Goal: Task Accomplishment & Management: Use online tool/utility

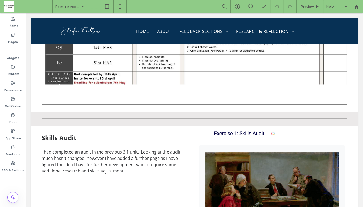
scroll to position [622, 0]
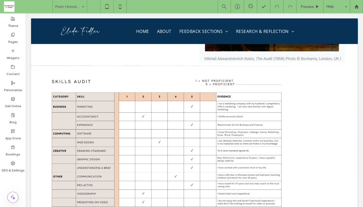
scroll to position [814, 0]
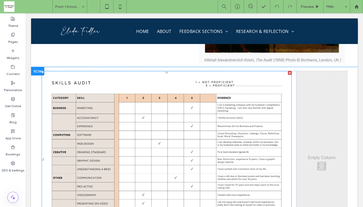
click at [216, 126] on img at bounding box center [167, 159] width 250 height 177
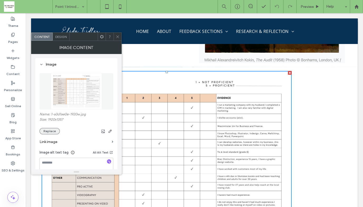
click at [48, 130] on button "Replace" at bounding box center [49, 131] width 20 height 6
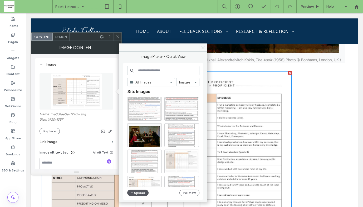
click at [139, 191] on button "Upload" at bounding box center [138, 192] width 22 height 6
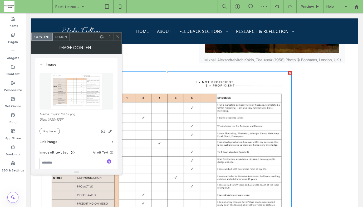
click at [117, 36] on use at bounding box center [117, 36] width 3 height 3
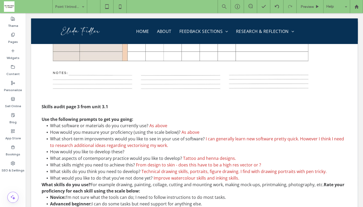
scroll to position [1167, 0]
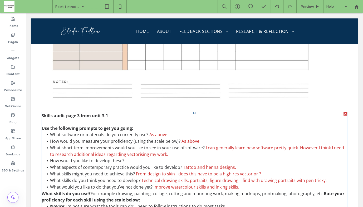
click at [110, 112] on p "Skills audit page 3 from unit 3.1" at bounding box center [194, 115] width 305 height 6
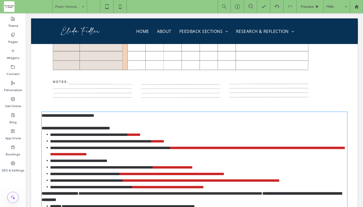
type input "*********"
type input "**"
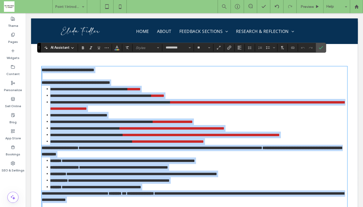
scroll to position [1184, 0]
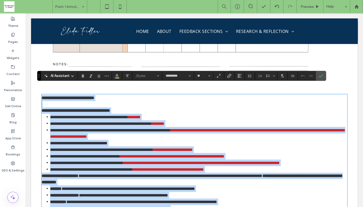
click at [42, 96] on strong "**********" at bounding box center [68, 98] width 53 height 4
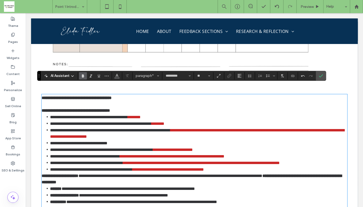
click at [79, 96] on strong "**********" at bounding box center [77, 98] width 70 height 4
drag, startPoint x: 102, startPoint y: 89, endPoint x: 90, endPoint y: 89, distance: 11.8
click at [90, 96] on strong "**********" at bounding box center [77, 98] width 70 height 4
click at [172, 127] on li "**********" at bounding box center [198, 133] width 297 height 13
click at [148, 140] on li "**********" at bounding box center [198, 143] width 297 height 7
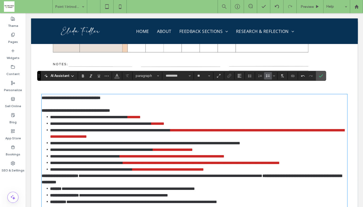
click at [240, 141] on span "**********" at bounding box center [145, 143] width 190 height 4
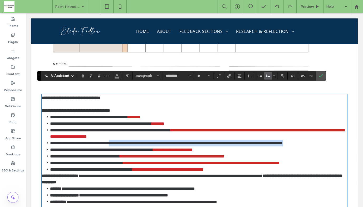
drag, startPoint x: 125, startPoint y: 134, endPoint x: 343, endPoint y: 136, distance: 217.4
click at [343, 136] on div "**********" at bounding box center [194, 67] width 326 height 350
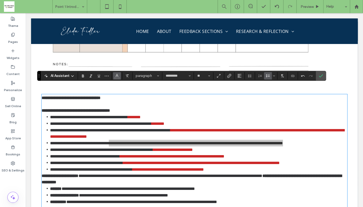
click at [116, 75] on use "Color" at bounding box center [117, 75] width 3 height 3
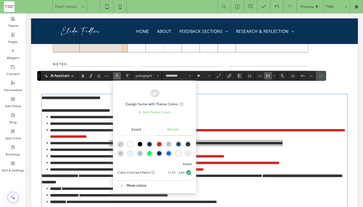
click at [157, 143] on div "rgba(203, 40, 40, 1)" at bounding box center [159, 144] width 4 height 4
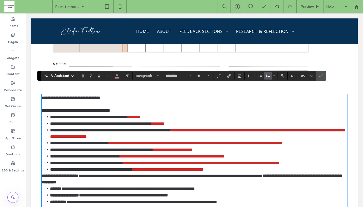
click at [241, 146] on li "**********" at bounding box center [198, 149] width 297 height 7
click at [260, 153] on li "**********" at bounding box center [198, 156] width 297 height 7
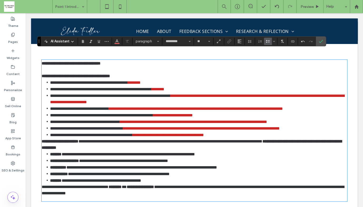
scroll to position [1220, 0]
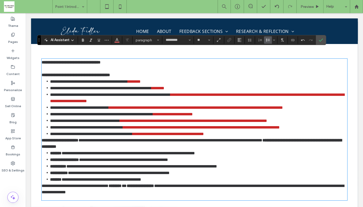
click at [168, 137] on p "**********" at bounding box center [194, 143] width 305 height 13
drag, startPoint x: 152, startPoint y: 137, endPoint x: 176, endPoint y: 137, distance: 23.9
click at [176, 137] on p "**********" at bounding box center [194, 143] width 305 height 13
click at [82, 40] on icon "Bold" at bounding box center [83, 40] width 4 height 4
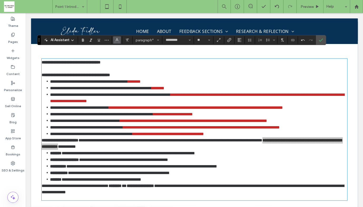
click at [118, 39] on icon "Color" at bounding box center [117, 39] width 4 height 4
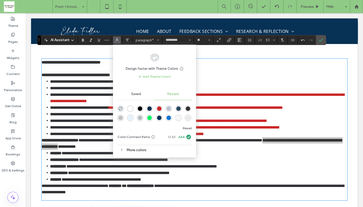
click at [159, 108] on div "rgba(203, 40, 40, 1)" at bounding box center [159, 108] width 4 height 4
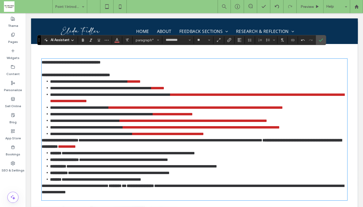
click at [183, 137] on p "**********" at bounding box center [194, 143] width 305 height 13
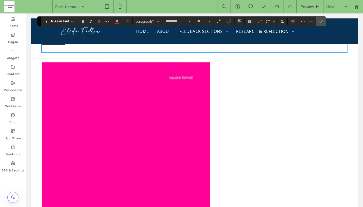
scroll to position [1361, 0]
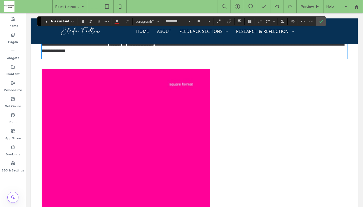
click at [92, 78] on img at bounding box center [126, 150] width 168 height 162
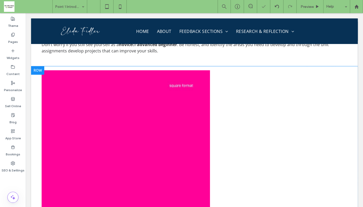
click at [35, 66] on div at bounding box center [37, 70] width 13 height 8
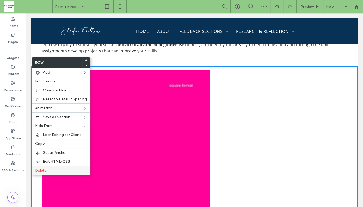
click at [49, 168] on label "Delete" at bounding box center [61, 170] width 52 height 4
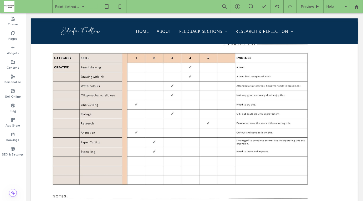
scroll to position [1063, 0]
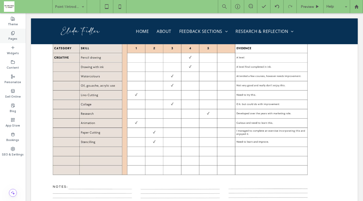
click at [13, 35] on icon at bounding box center [13, 33] width 4 height 4
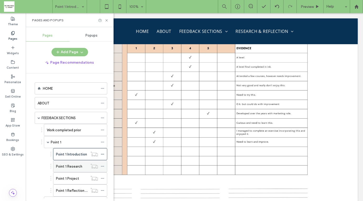
click at [102, 164] on icon at bounding box center [103, 166] width 4 height 4
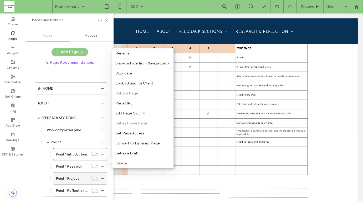
click at [75, 176] on label "Point 1 Project" at bounding box center [67, 178] width 23 height 9
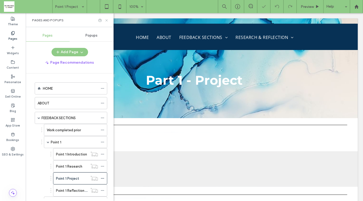
click at [107, 19] on icon at bounding box center [107, 20] width 4 height 4
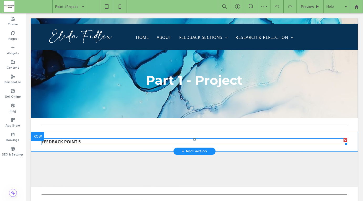
click at [76, 140] on span "FEEDBACK POINT 5" at bounding box center [60, 142] width 39 height 6
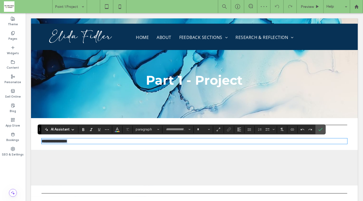
type input "*********"
type input "**"
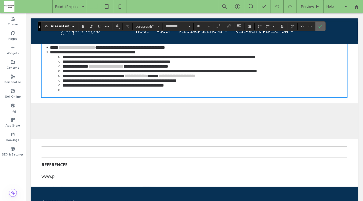
click at [320, 27] on icon "Confirm" at bounding box center [321, 26] width 4 height 4
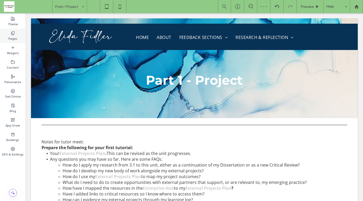
click at [10, 31] on div "Pages" at bounding box center [13, 36] width 26 height 14
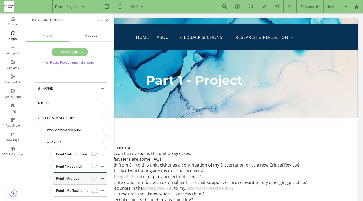
click at [103, 177] on icon at bounding box center [103, 179] width 4 height 4
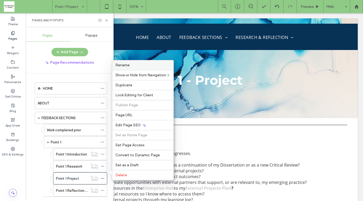
click at [136, 66] on label "Rename" at bounding box center [143, 65] width 55 height 4
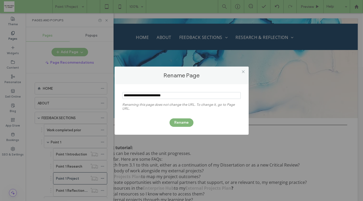
type input "**********"
click at [179, 120] on button "Rename" at bounding box center [182, 122] width 24 height 8
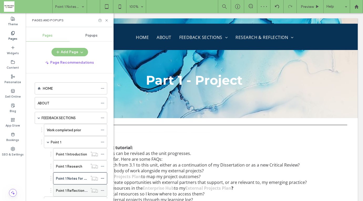
click at [102, 189] on icon at bounding box center [103, 191] width 4 height 4
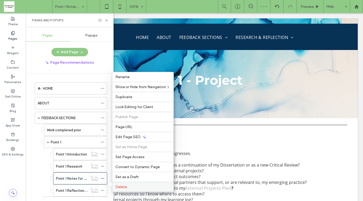
click at [124, 185] on div "Delete" at bounding box center [142, 187] width 61 height 10
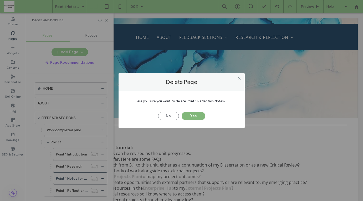
click at [190, 115] on button "Yes" at bounding box center [194, 116] width 24 height 8
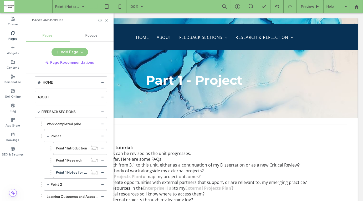
scroll to position [6, 0]
click at [78, 145] on label "Point 1 Introduction" at bounding box center [71, 147] width 31 height 9
click at [75, 161] on div "Point 1 Research" at bounding box center [72, 160] width 32 height 12
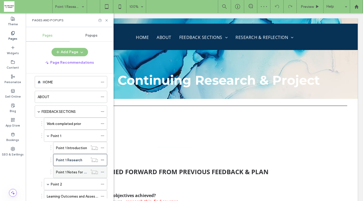
click at [74, 169] on label "Point 1 Notes for Tutor Meet" at bounding box center [79, 172] width 46 height 9
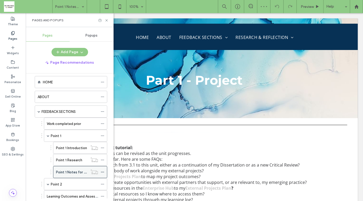
click at [103, 170] on icon at bounding box center [103, 172] width 4 height 4
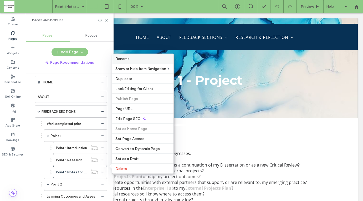
click at [145, 61] on label "Rename" at bounding box center [143, 59] width 55 height 4
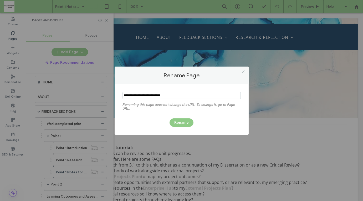
click at [245, 72] on icon at bounding box center [244, 72] width 4 height 4
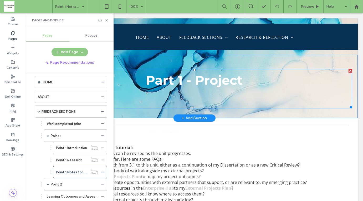
click at [194, 82] on b "Part 1 - Project" at bounding box center [194, 80] width 97 height 15
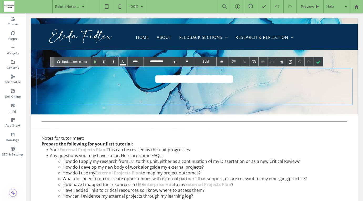
click at [207, 82] on b "**********" at bounding box center [194, 79] width 80 height 12
drag, startPoint x: 239, startPoint y: 82, endPoint x: 194, endPoint y: 82, distance: 45.0
click at [194, 82] on div "**********" at bounding box center [195, 77] width 316 height 17
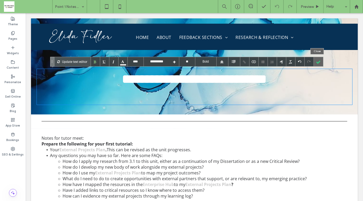
click at [318, 61] on div at bounding box center [318, 61] width 9 height 9
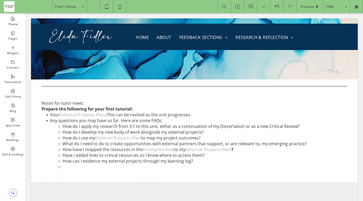
scroll to position [36, 0]
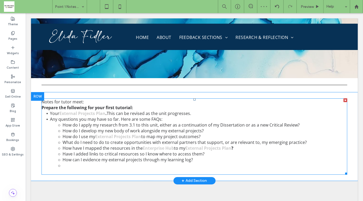
click at [154, 133] on span "How do I develop my new body of work alongside my external projects?" at bounding box center [132, 131] width 141 height 6
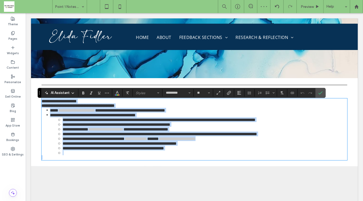
type input "*********"
type input "**"
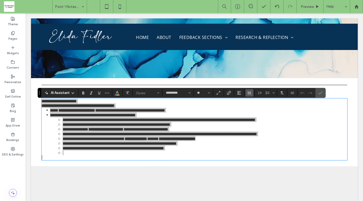
click at [249, 93] on icon "Line Height" at bounding box center [250, 93] width 4 height 4
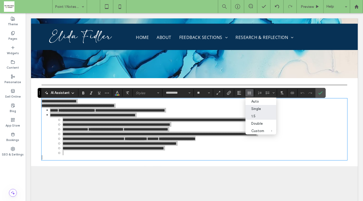
click at [254, 118] on div "1.5" at bounding box center [258, 116] width 13 height 4
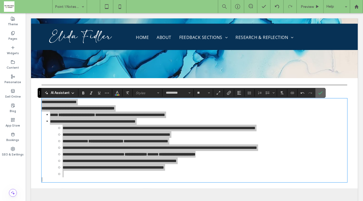
click at [319, 92] on icon "Confirm" at bounding box center [321, 93] width 4 height 4
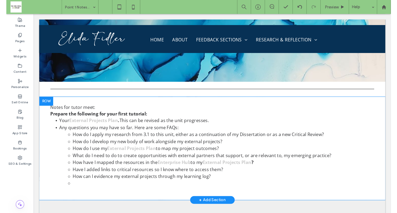
scroll to position [38, 0]
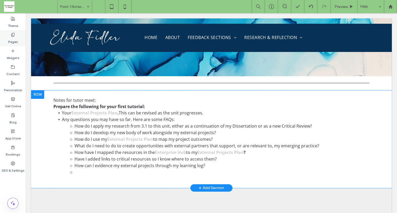
click at [12, 37] on label "Pages" at bounding box center [13, 40] width 10 height 7
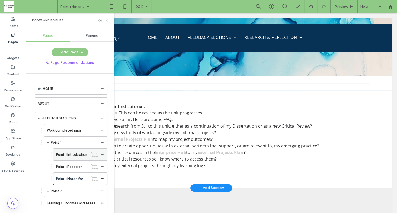
click at [70, 155] on div "Point 1 Introduction" at bounding box center [72, 154] width 32 height 12
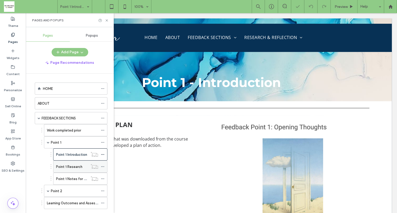
click at [78, 164] on label "Point 1 Research" at bounding box center [69, 166] width 26 height 9
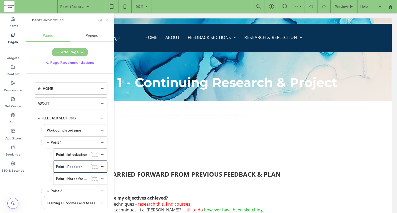
click at [105, 19] on icon at bounding box center [107, 20] width 4 height 4
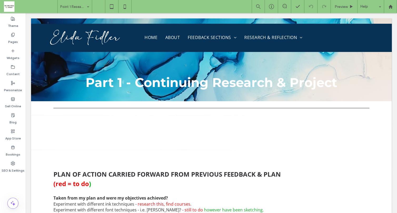
scroll to position [19, 0]
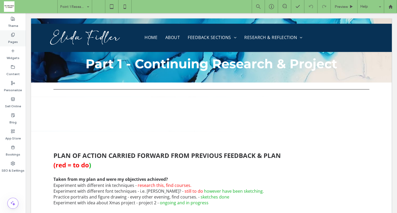
click at [12, 37] on label "Pages" at bounding box center [13, 40] width 10 height 7
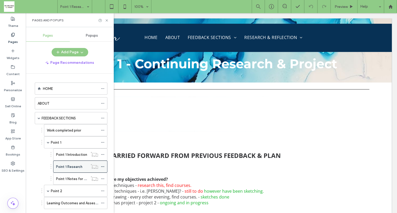
click at [80, 165] on label "Point 1 Research" at bounding box center [69, 166] width 26 height 9
click at [81, 164] on div at bounding box center [198, 106] width 397 height 213
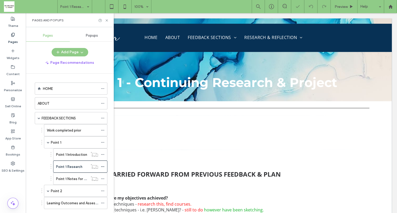
scroll to position [0, 0]
click at [102, 165] on icon at bounding box center [103, 166] width 4 height 4
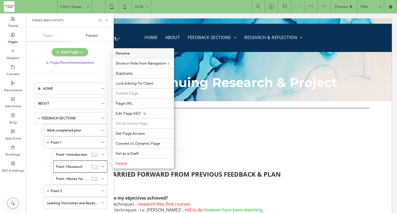
click at [137, 54] on label "Rename" at bounding box center [143, 53] width 55 height 4
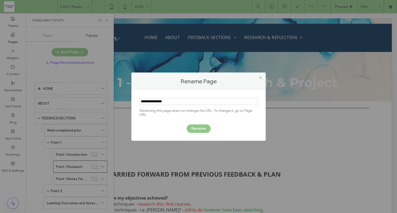
drag, startPoint x: 168, startPoint y: 100, endPoint x: 152, endPoint y: 100, distance: 15.8
click at [152, 100] on input "notEmpty" at bounding box center [198, 101] width 118 height 7
type input "**********"
click at [196, 127] on button "Rename" at bounding box center [199, 128] width 24 height 8
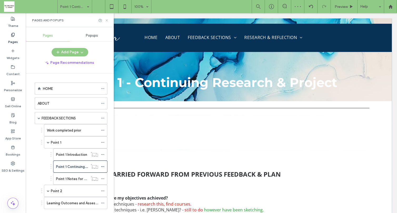
click at [108, 20] on icon at bounding box center [107, 20] width 4 height 4
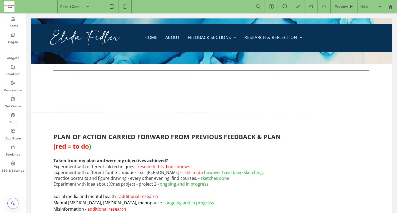
scroll to position [40, 0]
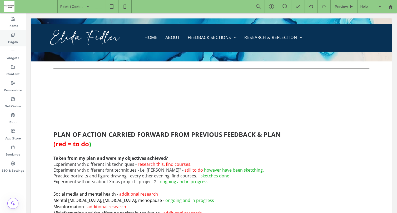
click at [17, 39] on div "Pages" at bounding box center [13, 38] width 26 height 16
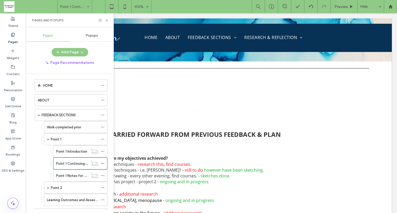
scroll to position [4, 0]
click at [12, 56] on label "Widgets" at bounding box center [13, 56] width 13 height 7
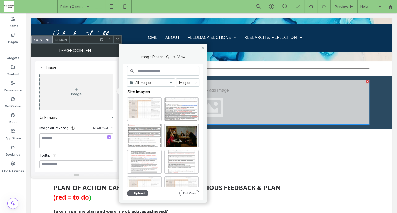
click at [203, 47] on icon at bounding box center [203, 48] width 4 height 4
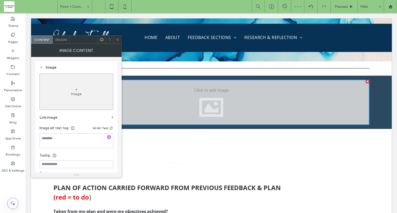
click at [118, 39] on icon at bounding box center [118, 40] width 4 height 4
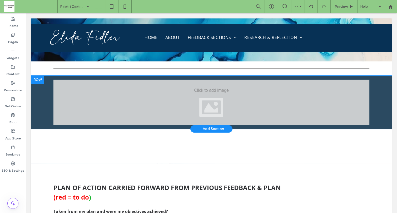
click at [39, 79] on div at bounding box center [37, 80] width 13 height 8
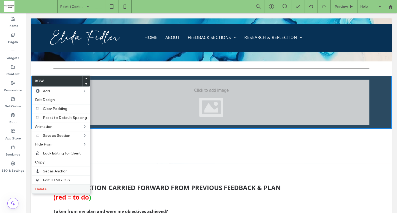
click at [49, 187] on label "Delete" at bounding box center [61, 189] width 52 height 4
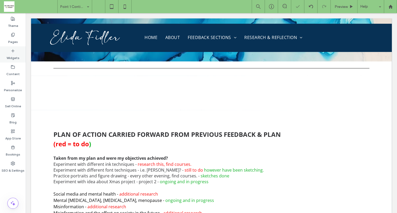
click at [15, 51] on icon at bounding box center [13, 51] width 4 height 4
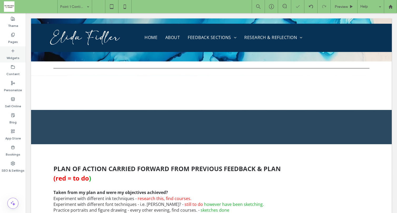
click at [15, 52] on div "Widgets" at bounding box center [13, 54] width 26 height 16
click at [15, 55] on label "Widgets" at bounding box center [13, 56] width 13 height 7
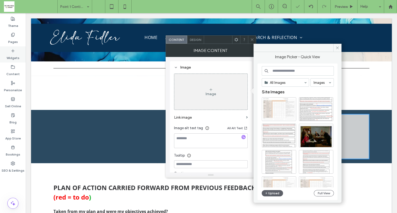
click at [12, 53] on label "Widgets" at bounding box center [13, 56] width 13 height 7
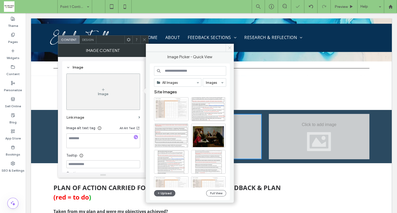
click at [230, 47] on use at bounding box center [229, 47] width 3 height 3
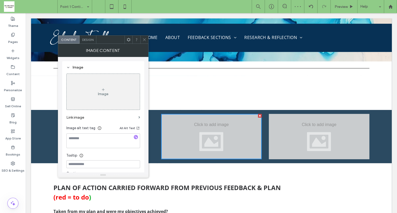
click at [258, 115] on div at bounding box center [260, 116] width 4 height 4
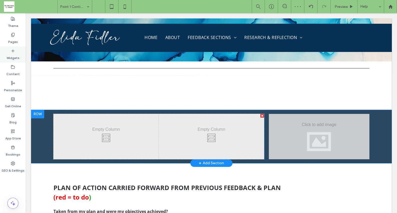
click at [9, 51] on div "Widgets" at bounding box center [13, 54] width 26 height 16
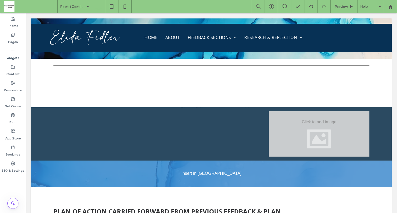
scroll to position [45, 0]
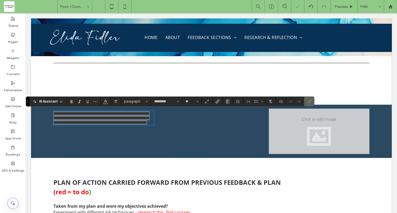
click at [307, 103] on use "Confirm" at bounding box center [309, 101] width 4 height 3
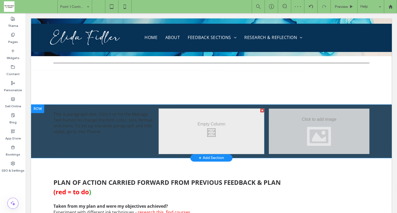
click at [260, 110] on div at bounding box center [262, 110] width 4 height 4
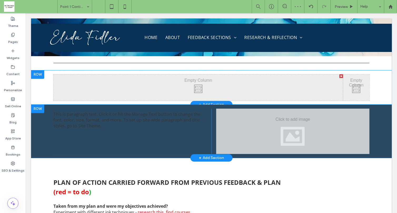
click at [42, 72] on div at bounding box center [37, 74] width 13 height 8
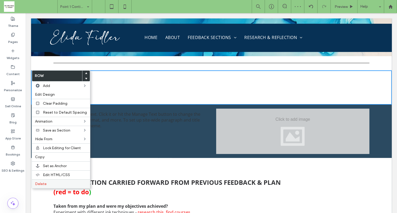
click at [47, 181] on label "Delete" at bounding box center [61, 183] width 52 height 4
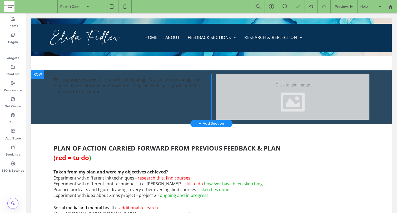
click at [38, 74] on div at bounding box center [37, 74] width 13 height 8
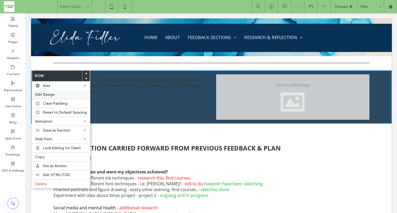
click at [41, 92] on span "Edit Design" at bounding box center [45, 94] width 20 height 4
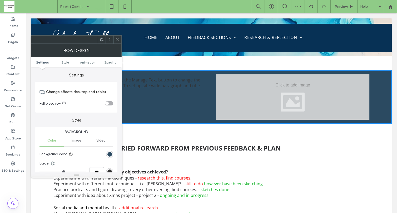
click at [108, 151] on div "rgb(43, 74, 97)" at bounding box center [109, 154] width 7 height 7
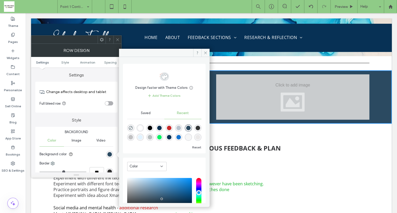
click at [140, 127] on div "rgba(255, 255, 255, 1)" at bounding box center [140, 128] width 4 height 4
type input "*******"
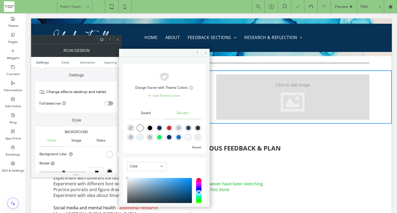
click at [206, 52] on use at bounding box center [205, 52] width 3 height 3
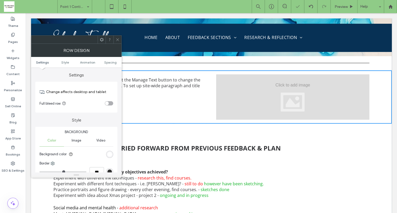
click at [119, 40] on icon at bounding box center [118, 40] width 4 height 4
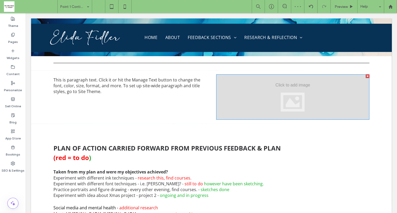
click at [312, 92] on div at bounding box center [292, 96] width 153 height 45
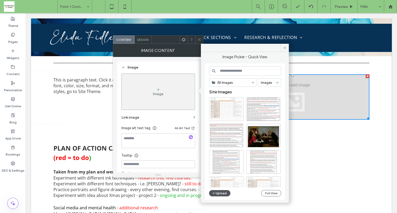
click at [223, 191] on button "Upload" at bounding box center [220, 193] width 22 height 6
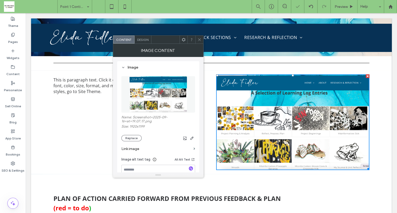
click at [199, 38] on icon at bounding box center [199, 40] width 4 height 4
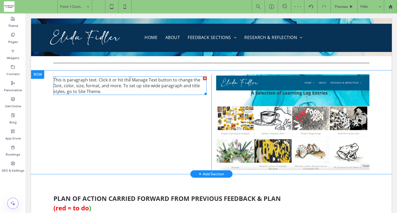
click at [117, 86] on span "This is paragraph text. Click it or hit the Manage Text button to change the fo…" at bounding box center [126, 85] width 147 height 17
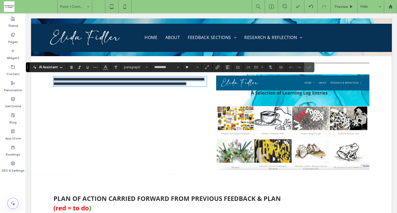
click at [112, 86] on p "**********" at bounding box center [129, 81] width 153 height 9
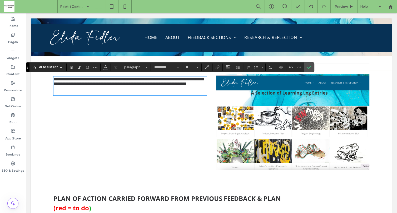
scroll to position [0, 0]
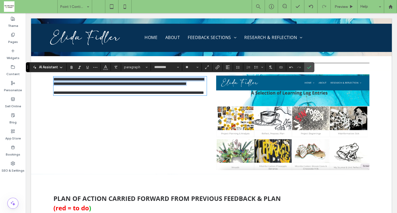
drag, startPoint x: 101, startPoint y: 90, endPoint x: 48, endPoint y: 79, distance: 53.5
click at [48, 79] on div "**********" at bounding box center [211, 121] width 361 height 103
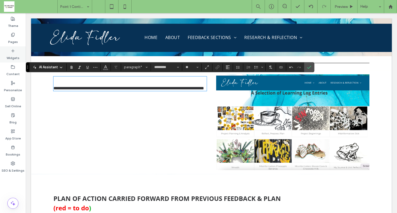
click at [14, 52] on icon at bounding box center [13, 51] width 4 height 4
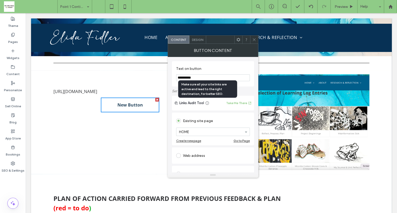
click at [207, 103] on icon at bounding box center [207, 103] width 4 height 4
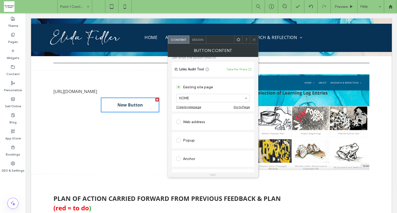
scroll to position [34, 0]
drag, startPoint x: 256, startPoint y: 108, endPoint x: 233, endPoint y: 113, distance: 24.0
click at [179, 121] on span at bounding box center [178, 121] width 5 height 5
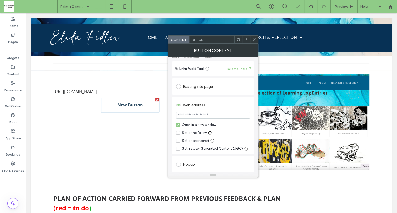
click at [217, 114] on input "url" at bounding box center [213, 115] width 74 height 7
paste input "**********"
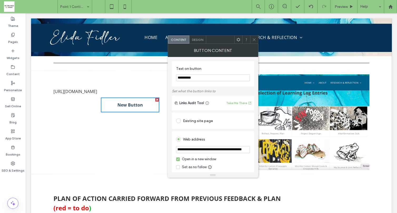
type input "**********"
drag, startPoint x: 197, startPoint y: 79, endPoint x: 174, endPoint y: 79, distance: 23.2
click at [174, 79] on div "**********" at bounding box center [213, 73] width 82 height 25
click at [188, 77] on input "**********" at bounding box center [213, 77] width 74 height 7
type input "**********"
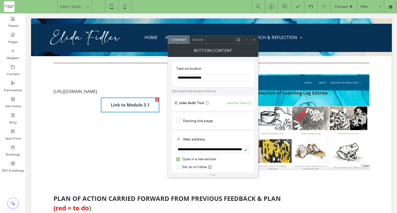
click at [197, 41] on span "Design" at bounding box center [197, 40] width 11 height 4
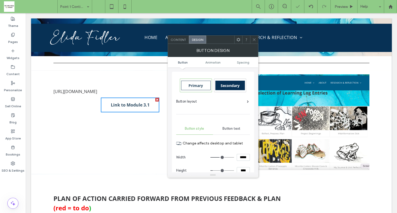
click at [229, 86] on span "Secondary" at bounding box center [230, 85] width 19 height 5
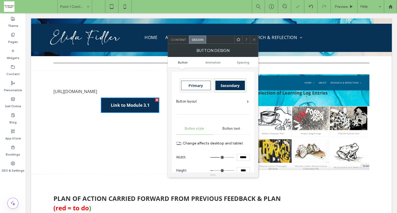
click at [231, 86] on span "Secondary" at bounding box center [230, 85] width 19 height 5
type input "*"
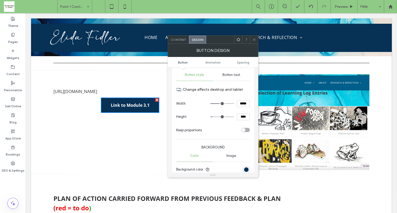
scroll to position [49, 0]
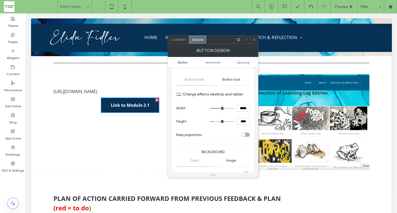
click at [253, 38] on icon at bounding box center [254, 40] width 4 height 4
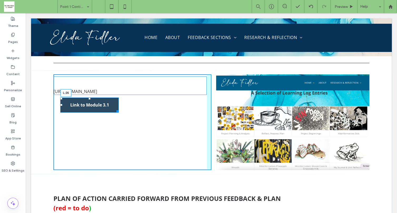
drag, startPoint x: 99, startPoint y: 110, endPoint x: 58, endPoint y: 114, distance: 40.7
click at [58, 114] on div "Click To Paste Click To Paste ﻿ https://minimediaco.responsivewebsitebuilder.io…" at bounding box center [132, 122] width 158 height 96
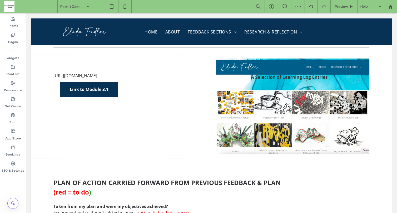
scroll to position [66, 0]
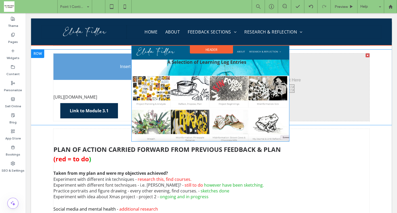
drag, startPoint x: 250, startPoint y: 88, endPoint x: 147, endPoint y: 78, distance: 103.4
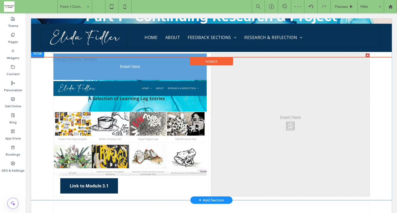
drag, startPoint x: 110, startPoint y: 171, endPoint x: 109, endPoint y: 65, distance: 106.3
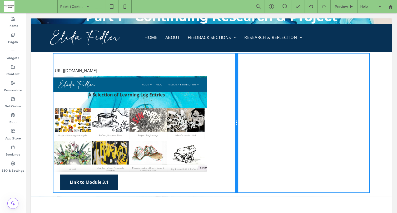
drag, startPoint x: 209, startPoint y: 181, endPoint x: 246, endPoint y: 179, distance: 36.9
click at [246, 179] on div "Click To Paste Click To Paste ﻿ https://minimediaco.responsivewebsitebuilder.io…" at bounding box center [211, 122] width 316 height 139
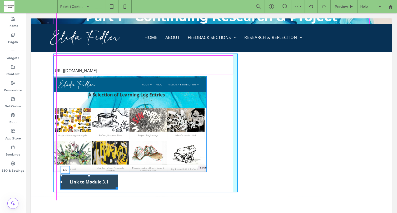
drag, startPoint x: 58, startPoint y: 186, endPoint x: 52, endPoint y: 186, distance: 6.3
click at [60, 183] on div at bounding box center [61, 182] width 2 height 2
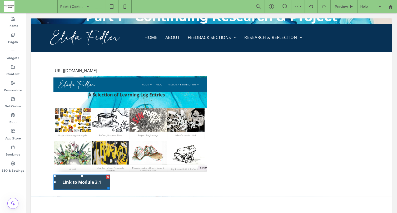
click at [72, 185] on span "Link to Module 3.1" at bounding box center [81, 182] width 39 height 6
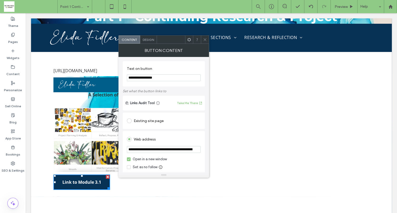
click at [128, 77] on input "**********" at bounding box center [164, 77] width 74 height 7
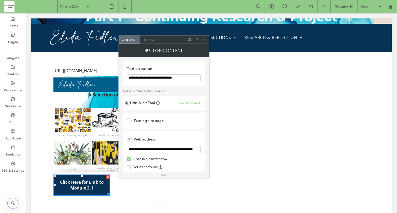
type input "**********"
click at [207, 39] on icon at bounding box center [205, 40] width 4 height 4
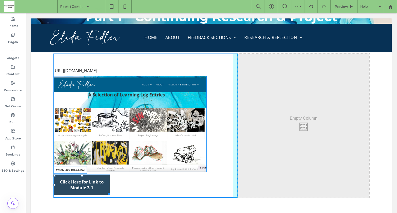
drag, startPoint x: 106, startPoint y: 198, endPoint x: 128, endPoint y: 196, distance: 21.8
click at [110, 194] on div at bounding box center [108, 193] width 4 height 4
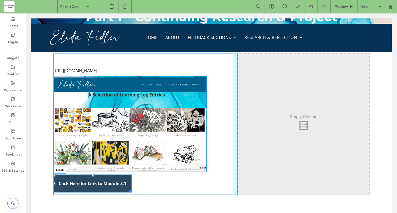
drag, startPoint x: 52, startPoint y: 188, endPoint x: 88, endPoint y: 188, distance: 36.3
click at [56, 184] on div at bounding box center [54, 183] width 2 height 2
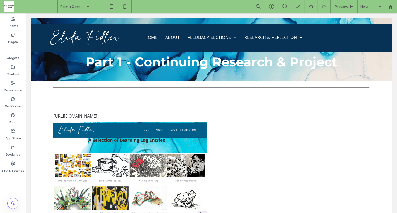
scroll to position [22, 0]
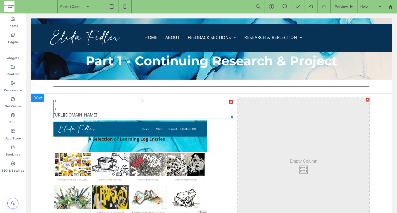
click at [81, 111] on p at bounding box center [142, 109] width 179 height 6
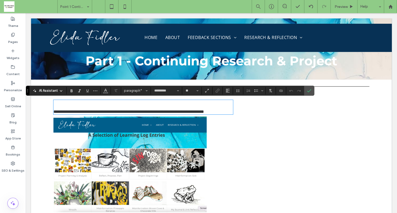
click at [53, 113] on span "**********" at bounding box center [128, 111] width 151 height 4
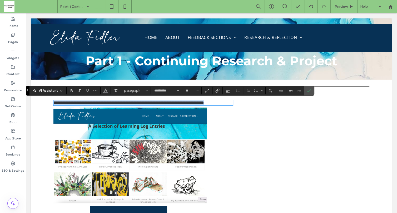
drag, startPoint x: 123, startPoint y: 109, endPoint x: 49, endPoint y: 104, distance: 73.8
click at [49, 104] on div "**********" at bounding box center [211, 162] width 361 height 136
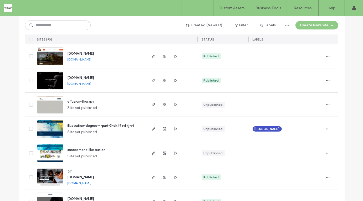
scroll to position [109, 0]
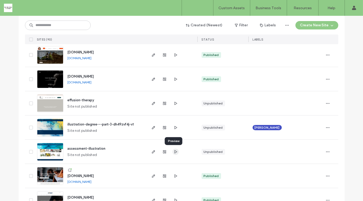
click at [174, 151] on icon "button" at bounding box center [176, 152] width 4 height 4
click at [326, 152] on icon "button" at bounding box center [328, 152] width 4 height 4
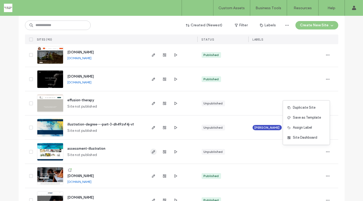
click at [152, 151] on use "button" at bounding box center [153, 151] width 3 height 3
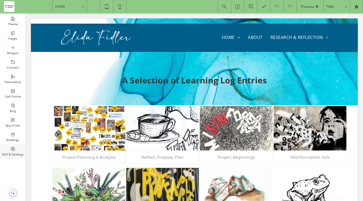
click at [11, 149] on use at bounding box center [13, 149] width 4 height 4
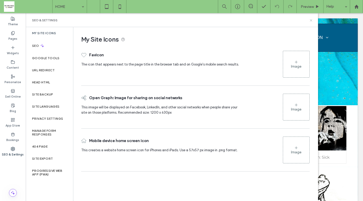
click at [311, 21] on icon at bounding box center [311, 20] width 4 height 4
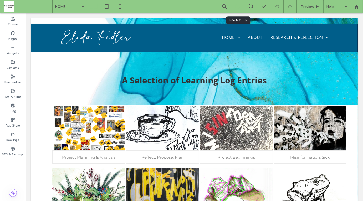
click at [240, 6] on icon at bounding box center [237, 6] width 5 height 5
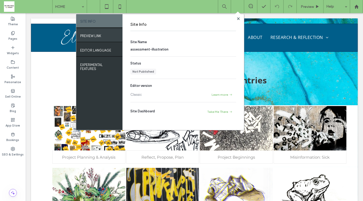
click at [97, 36] on label "PREVIEW LINK" at bounding box center [90, 34] width 21 height 7
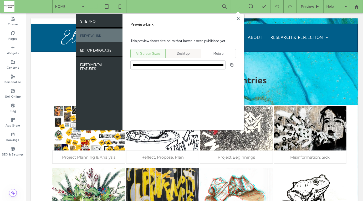
click at [183, 52] on span "Desktop" at bounding box center [183, 53] width 13 height 5
type input "**********"
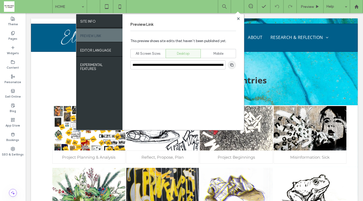
click at [232, 64] on use "button" at bounding box center [232, 64] width 3 height 3
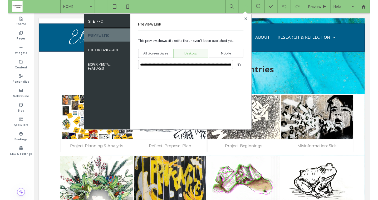
scroll to position [12, 0]
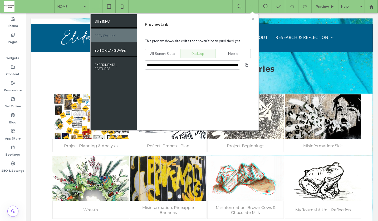
click at [253, 18] on use at bounding box center [252, 18] width 3 height 3
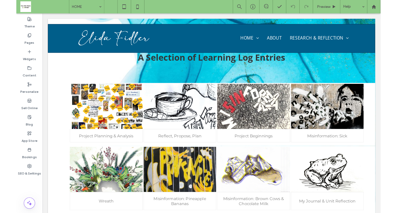
scroll to position [24, 0]
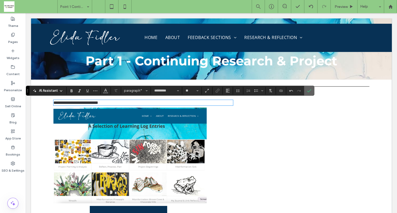
click at [308, 90] on use "Confirm" at bounding box center [309, 90] width 4 height 3
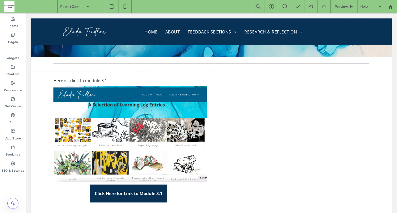
scroll to position [42, 0]
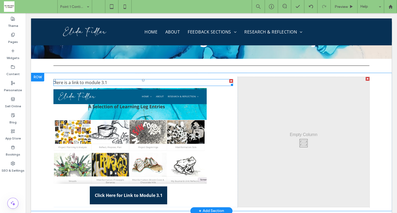
click at [104, 81] on span "Here is a link to module 3.1" at bounding box center [80, 82] width 54 height 6
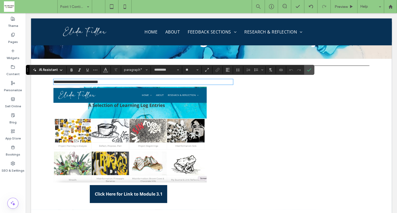
click at [111, 81] on p "**********" at bounding box center [142, 81] width 179 height 4
click at [307, 68] on icon "Confirm" at bounding box center [309, 70] width 4 height 4
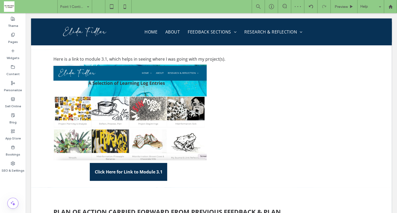
scroll to position [63, 0]
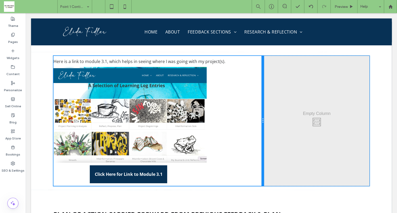
drag, startPoint x: 235, startPoint y: 125, endPoint x: 253, endPoint y: 126, distance: 18.2
click at [253, 126] on div "Click To Paste Click To Paste Here is a link to module 3.1, which helps in seei…" at bounding box center [158, 121] width 211 height 130
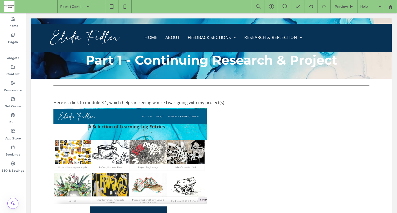
scroll to position [0, 0]
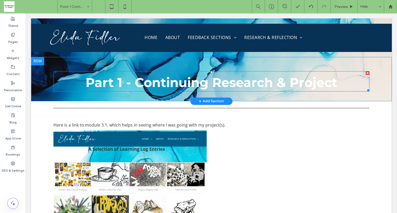
click at [328, 79] on b "Part 1 - Continuing Research & Project" at bounding box center [212, 82] width 252 height 15
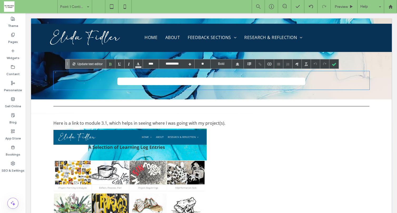
click at [338, 83] on div "**********" at bounding box center [211, 80] width 316 height 17
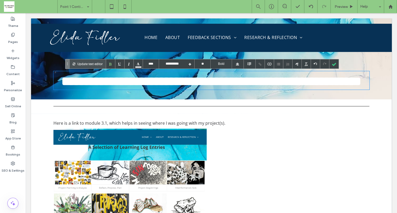
click at [314, 83] on b "**********" at bounding box center [211, 81] width 300 height 12
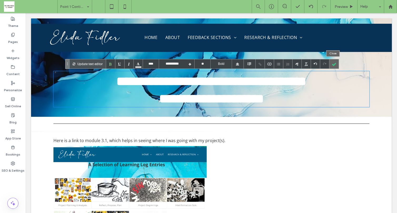
click at [332, 63] on div at bounding box center [333, 63] width 9 height 9
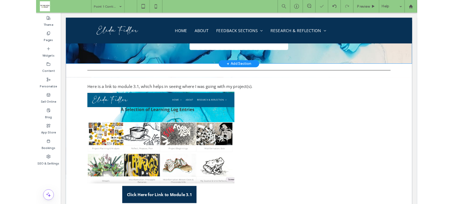
scroll to position [57, 0]
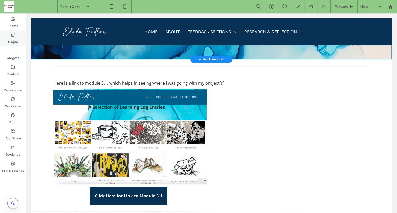
click at [11, 36] on icon at bounding box center [13, 35] width 4 height 4
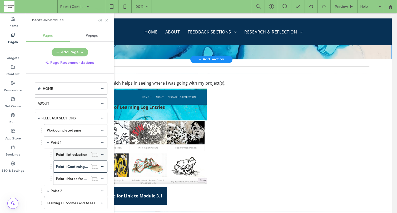
click at [76, 154] on label "Point 1 Introduction" at bounding box center [71, 154] width 31 height 9
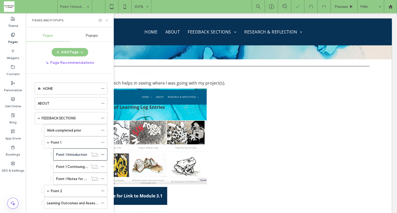
click at [107, 19] on icon at bounding box center [107, 20] width 4 height 4
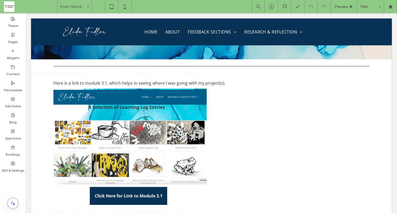
type input "*********"
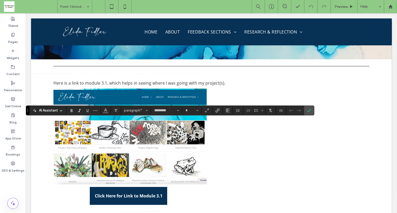
type input "**"
click at [307, 108] on icon "Confirm" at bounding box center [309, 110] width 4 height 4
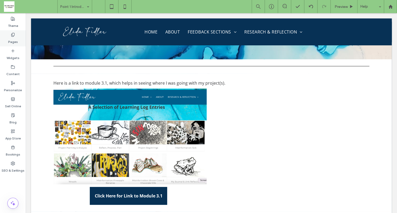
click at [13, 38] on label "Pages" at bounding box center [13, 40] width 10 height 7
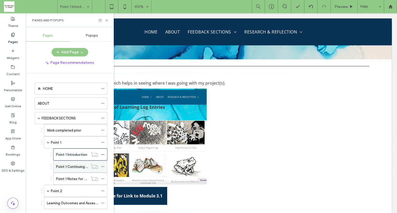
click at [81, 166] on label "Point 1 Continuing Research & Project" at bounding box center [86, 166] width 60 height 9
click at [106, 20] on icon at bounding box center [107, 20] width 4 height 4
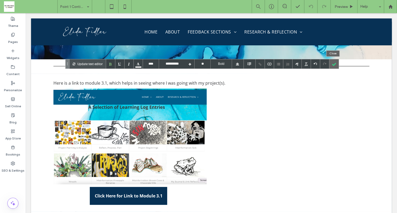
click at [334, 63] on div at bounding box center [333, 63] width 9 height 9
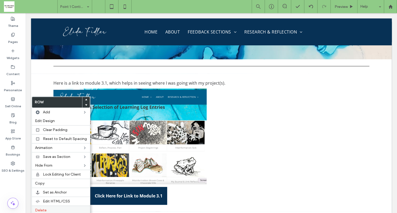
click at [46, 208] on span "Delete" at bounding box center [41, 210] width 12 height 4
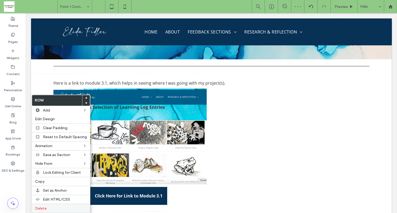
click at [58, 206] on label "Delete" at bounding box center [61, 208] width 52 height 4
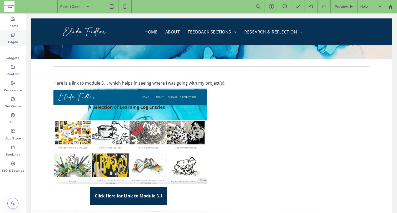
click at [13, 37] on label "Pages" at bounding box center [13, 40] width 10 height 7
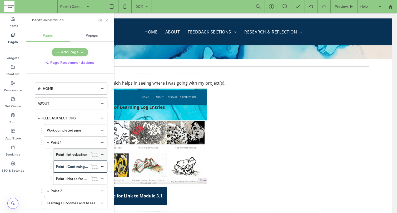
click at [69, 153] on label "Point 1 Introduction" at bounding box center [71, 154] width 31 height 9
click at [107, 20] on use at bounding box center [107, 20] width 2 height 2
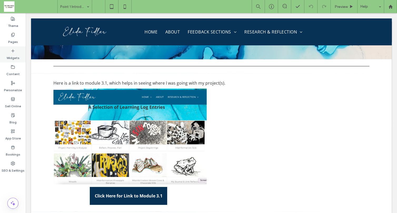
click at [14, 53] on label "Widgets" at bounding box center [13, 56] width 13 height 7
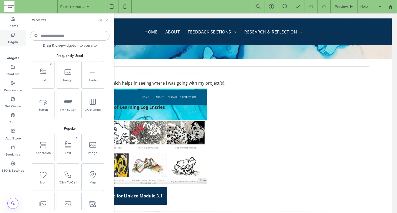
click at [15, 40] on label "Pages" at bounding box center [13, 40] width 10 height 7
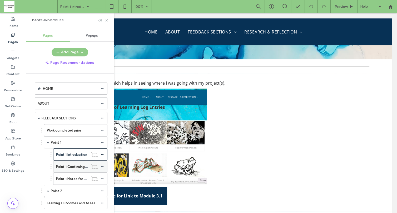
click at [71, 163] on label "Point 1 Continuing Research & Project" at bounding box center [86, 166] width 60 height 9
click at [72, 179] on div "Point 1 Notes for Tutor Meet" at bounding box center [72, 179] width 32 height 12
click at [107, 20] on use at bounding box center [107, 20] width 2 height 2
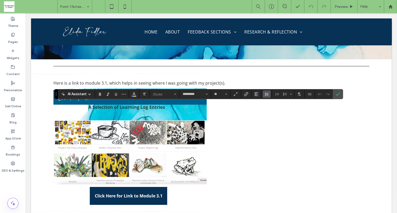
click at [264, 93] on icon "Line Height" at bounding box center [266, 94] width 4 height 4
click at [271, 124] on div "Double" at bounding box center [274, 125] width 13 height 4
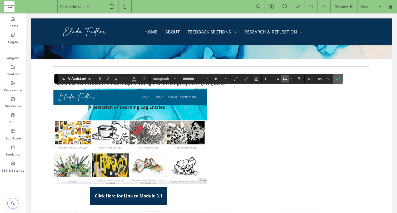
click at [336, 77] on icon "Confirm" at bounding box center [338, 79] width 4 height 4
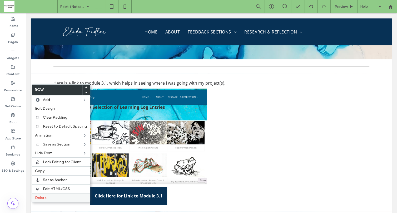
click at [49, 195] on label "Delete" at bounding box center [61, 197] width 52 height 4
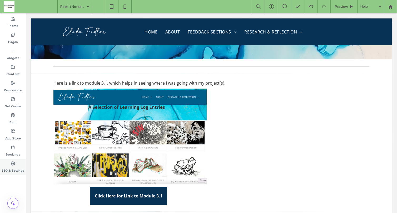
click at [12, 162] on use at bounding box center [13, 163] width 4 height 4
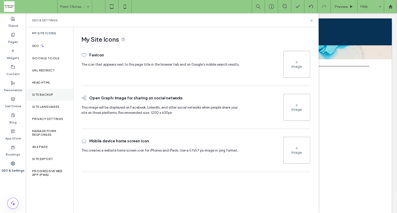
click at [44, 95] on label "Site Backup" at bounding box center [42, 95] width 21 height 4
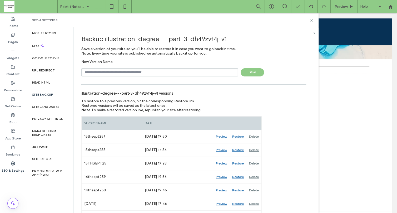
click at [121, 72] on input "text" at bounding box center [159, 72] width 157 height 8
type input "**********"
click at [249, 71] on span "Save" at bounding box center [252, 72] width 23 height 8
click at [312, 19] on icon at bounding box center [311, 20] width 4 height 4
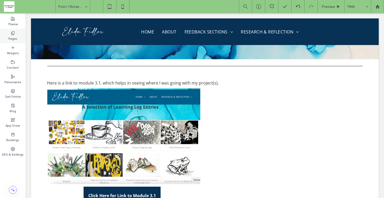
click at [13, 33] on icon at bounding box center [13, 33] width 4 height 4
